Goal: Information Seeking & Learning: Learn about a topic

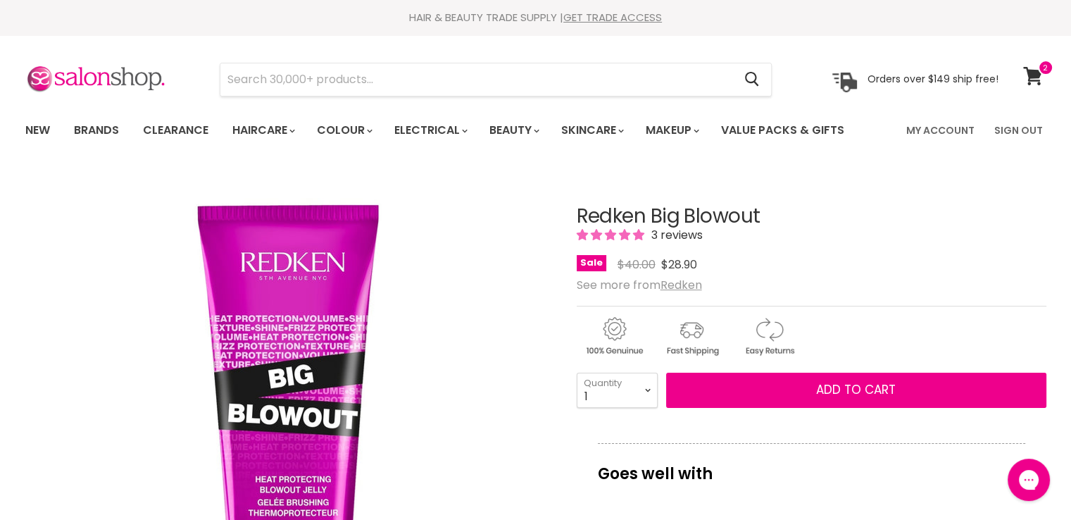
drag, startPoint x: 799, startPoint y: 222, endPoint x: 579, endPoint y: 220, distance: 219.8
click at [578, 220] on h1 "Redken Big Blowout" at bounding box center [812, 217] width 470 height 22
copy h1 "Redken Big Blowout"
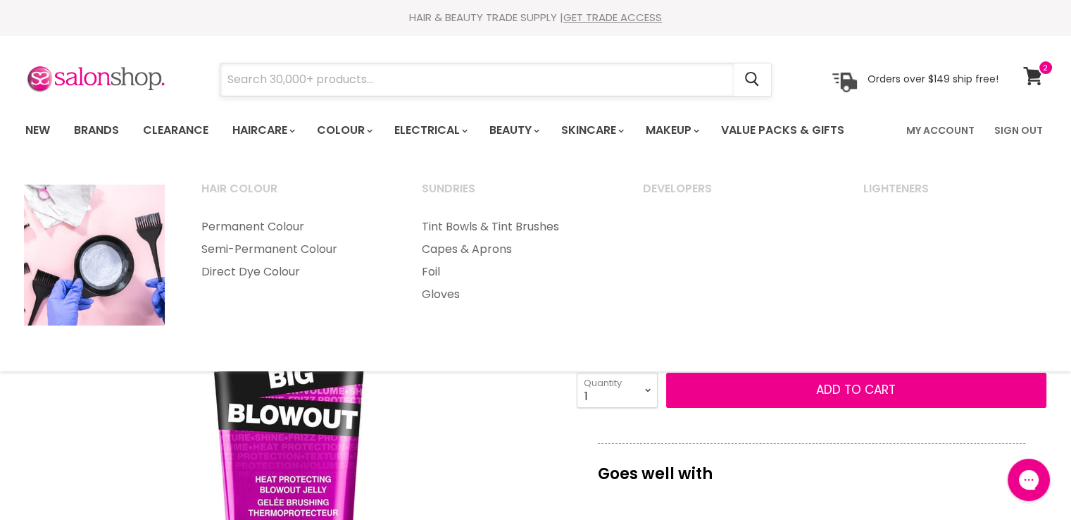
click at [383, 79] on input "Search" at bounding box center [477, 79] width 514 height 32
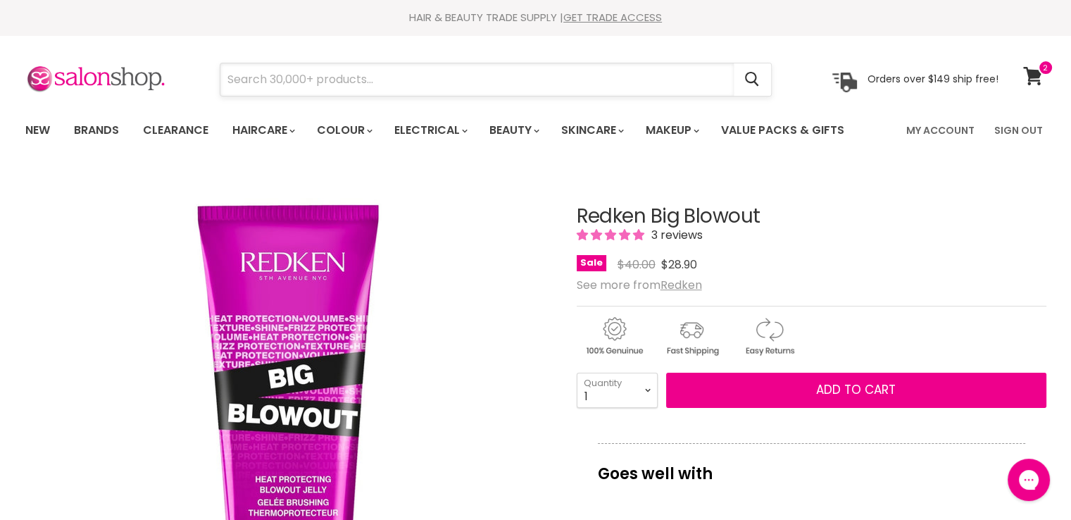
paste input "Redken Big Blowout"
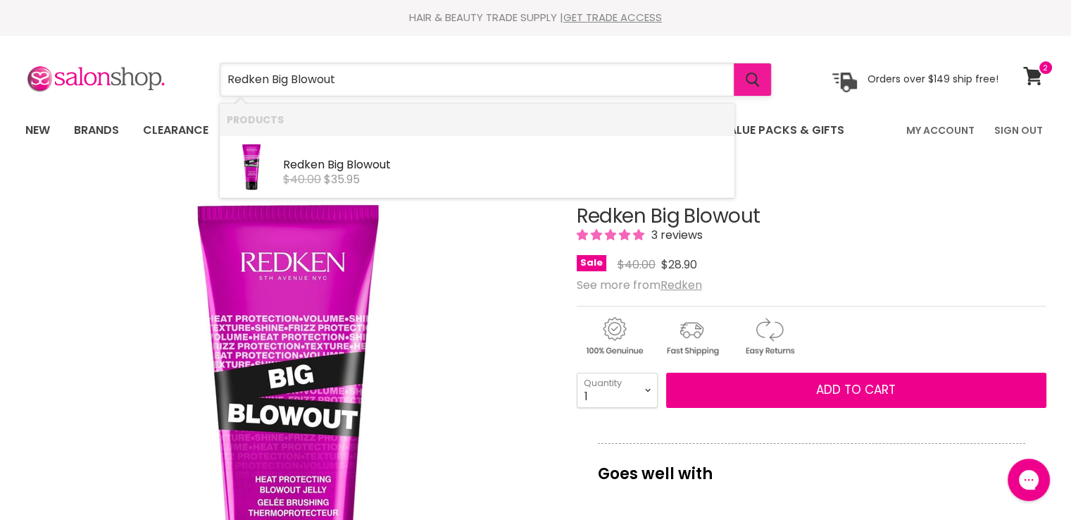
type input "Redken Big Blowout"
click at [760, 75] on icon "Search" at bounding box center [753, 80] width 14 height 15
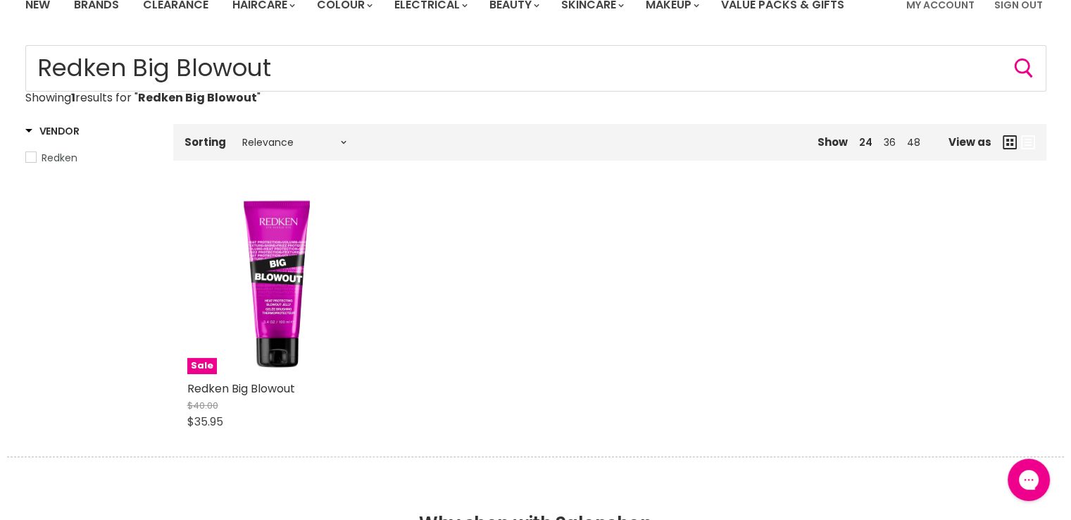
scroll to position [211, 0]
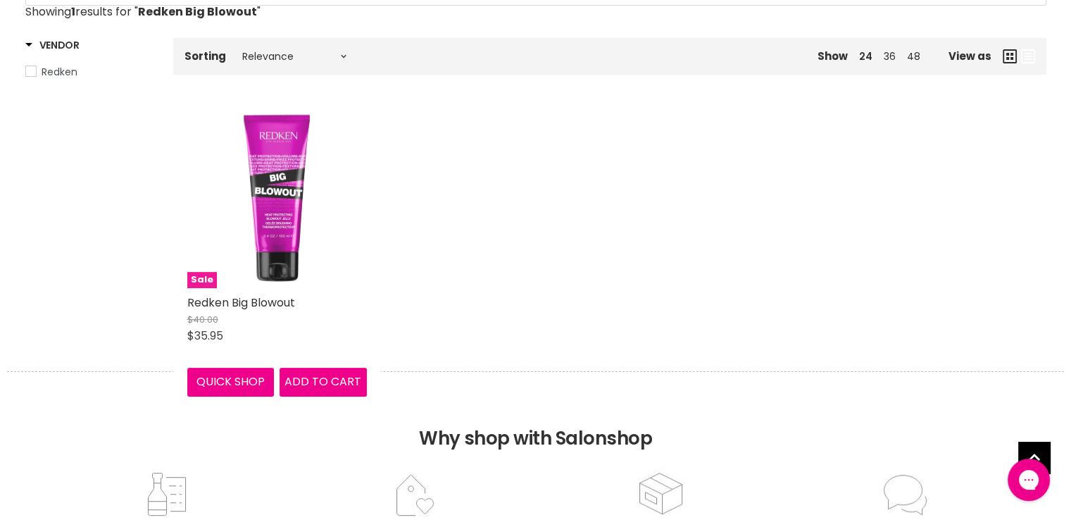
click at [282, 204] on img "Main content" at bounding box center [277, 198] width 180 height 180
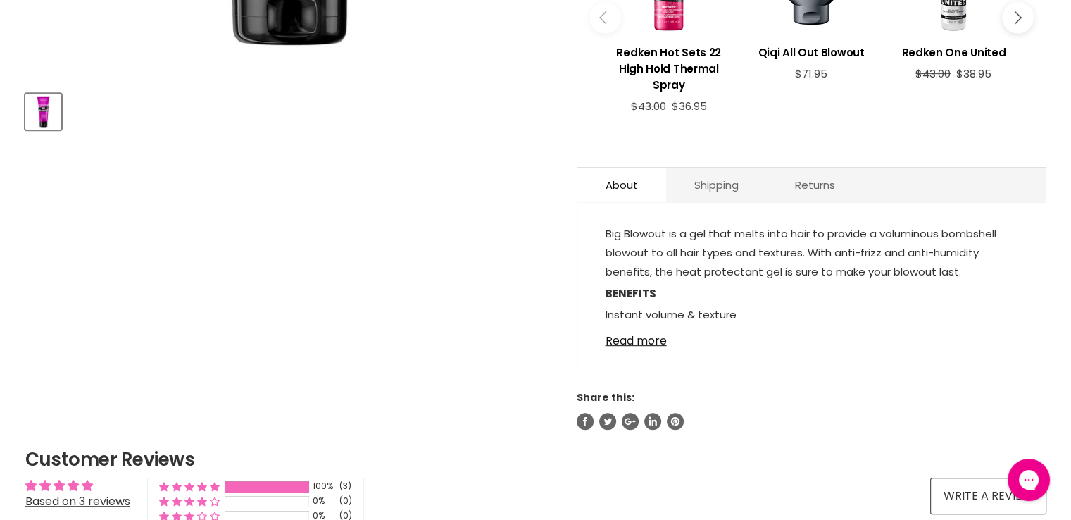
scroll to position [725, 0]
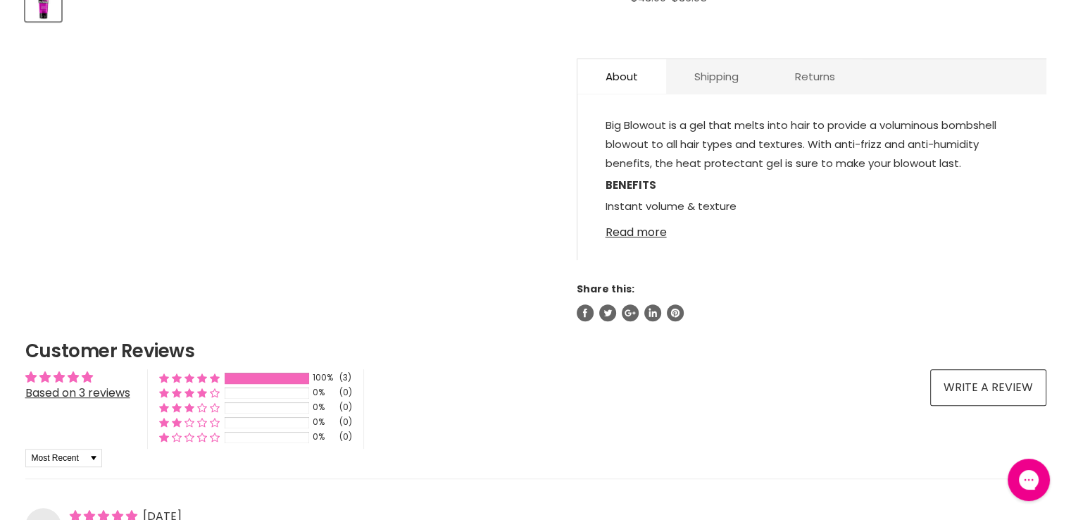
click at [633, 229] on link "Read more" at bounding box center [812, 228] width 413 height 21
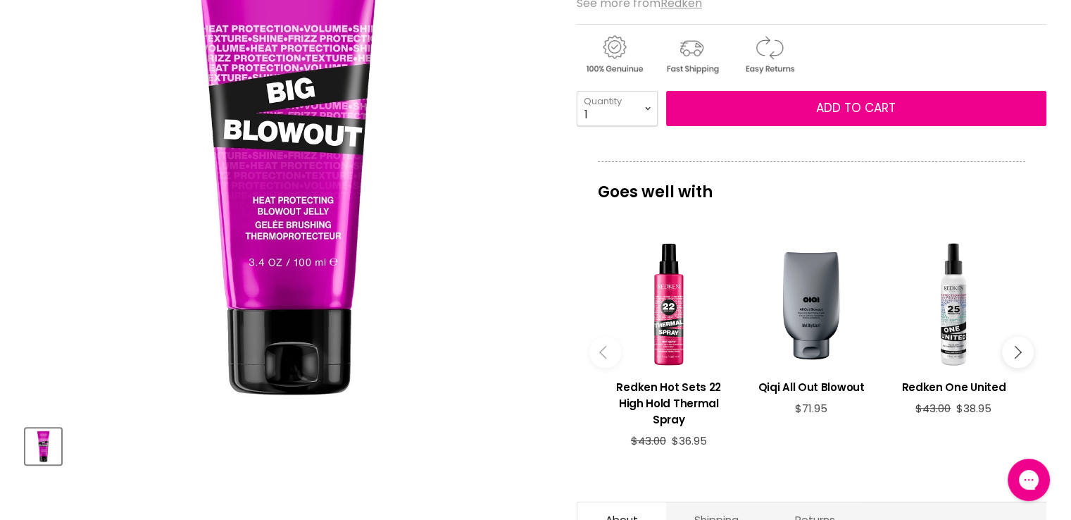
scroll to position [0, 0]
